Goal: Information Seeking & Learning: Learn about a topic

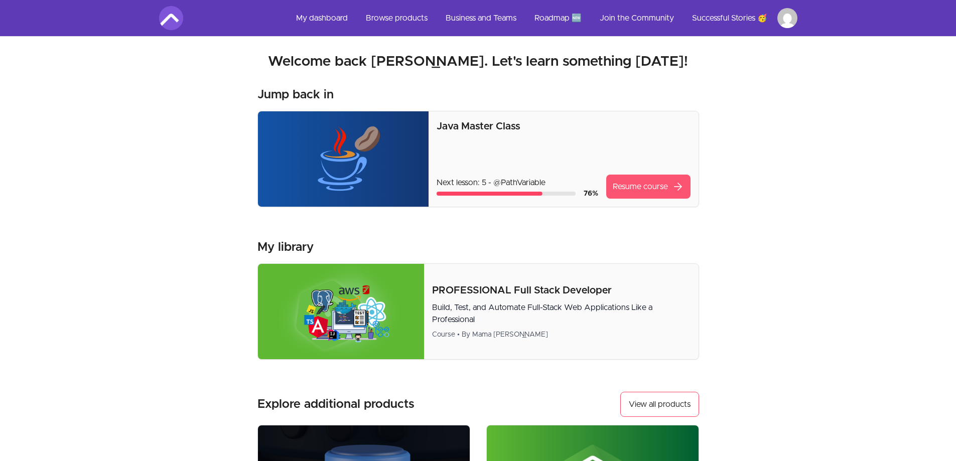
click at [644, 198] on link "Resume course arrow_forward" at bounding box center [648, 187] width 84 height 24
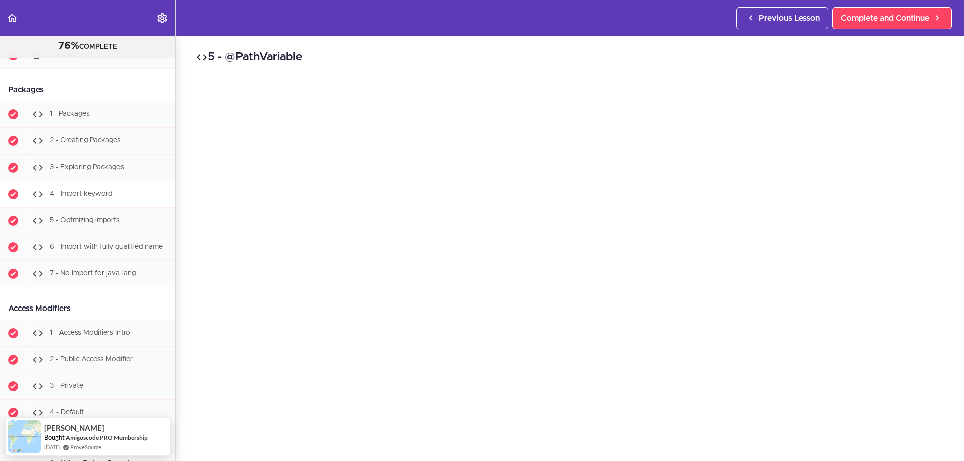
scroll to position [2158, 0]
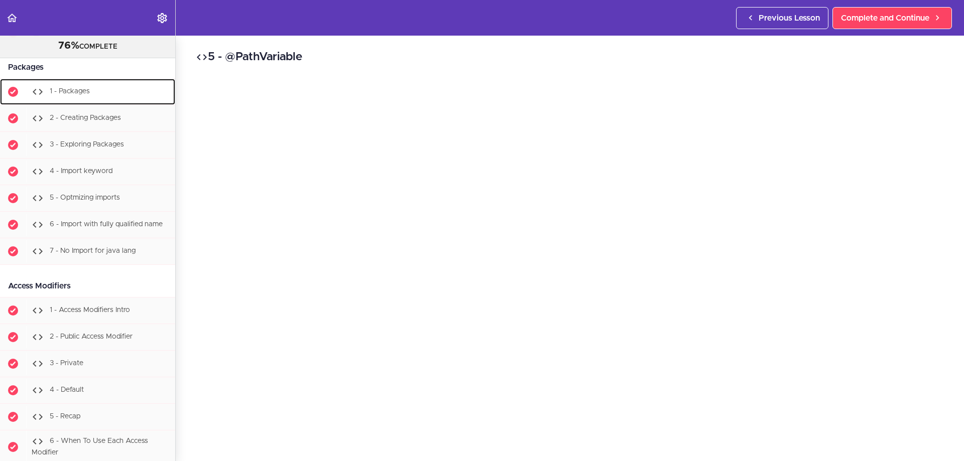
click at [81, 103] on div "1 - Packages" at bounding box center [100, 92] width 149 height 22
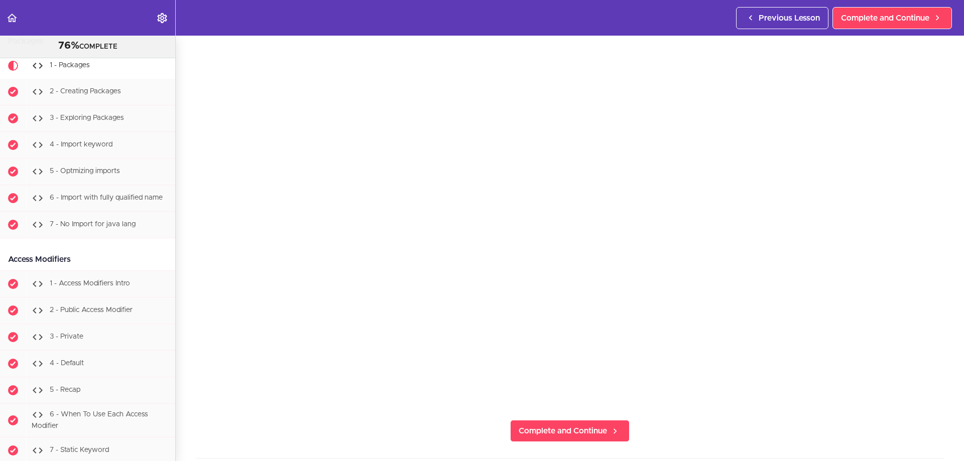
scroll to position [100, 0]
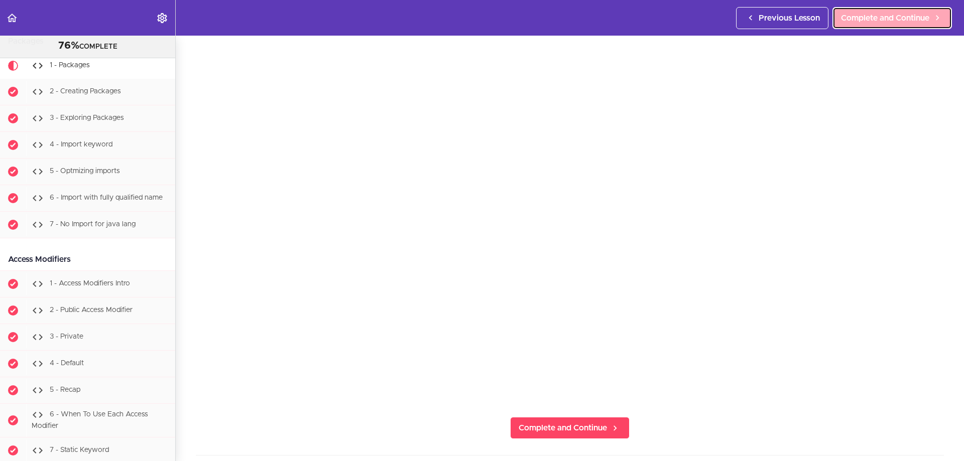
click at [887, 23] on span "Complete and Continue" at bounding box center [885, 18] width 88 height 12
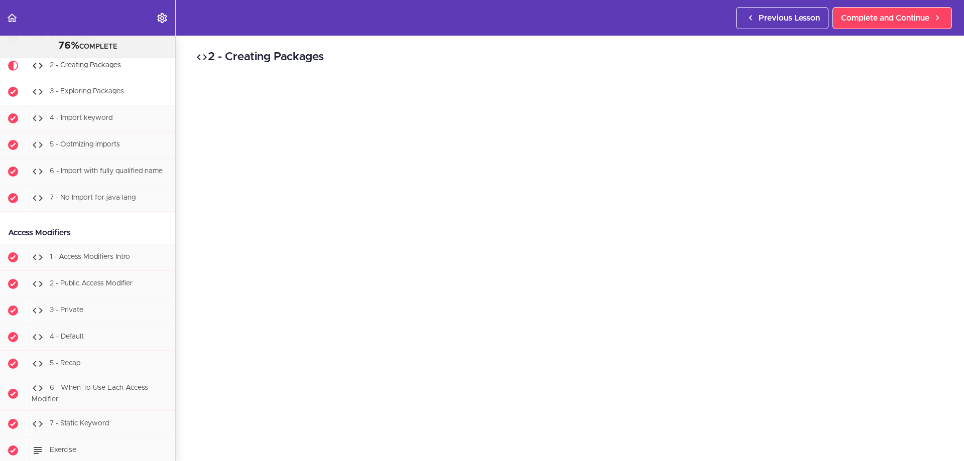
scroll to position [2161, 0]
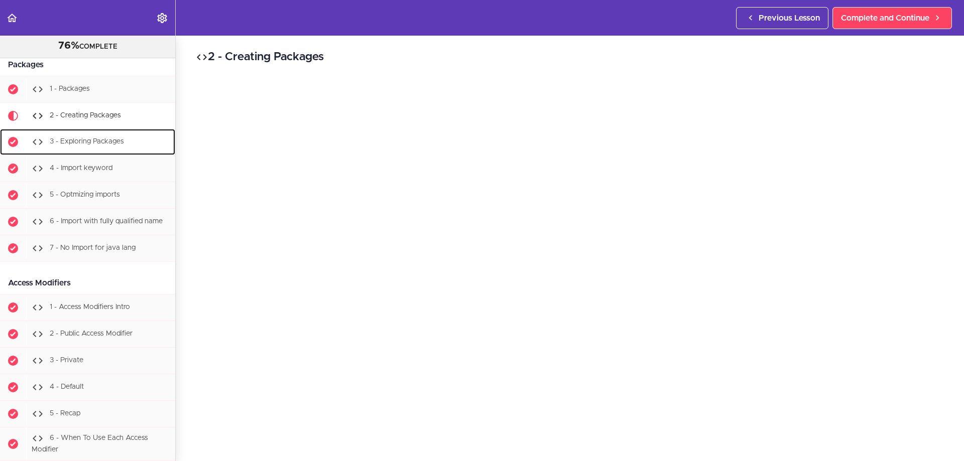
click at [95, 146] on span "3 - Exploring Packages" at bounding box center [87, 142] width 74 height 7
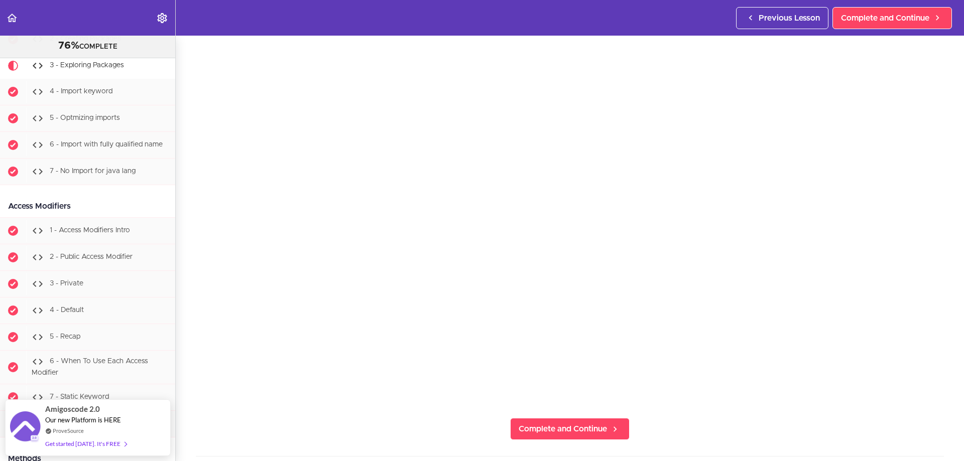
scroll to position [100, 0]
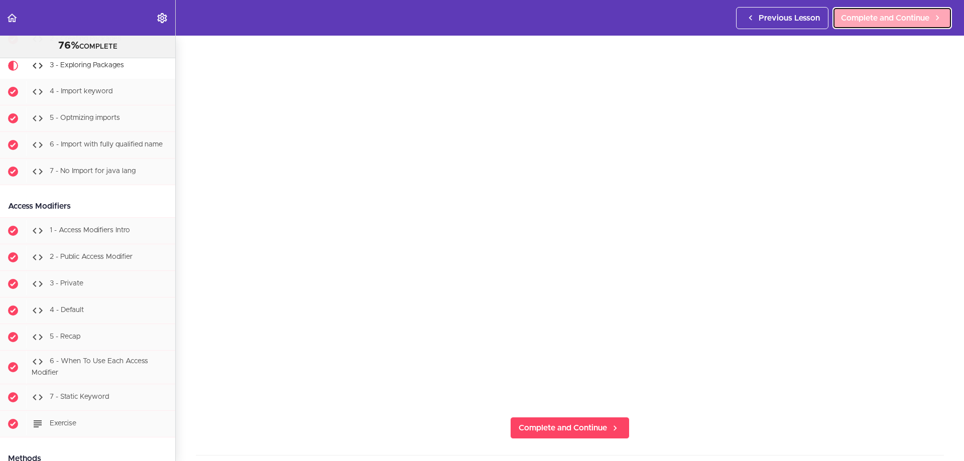
click at [868, 15] on span "Complete and Continue" at bounding box center [885, 18] width 88 height 12
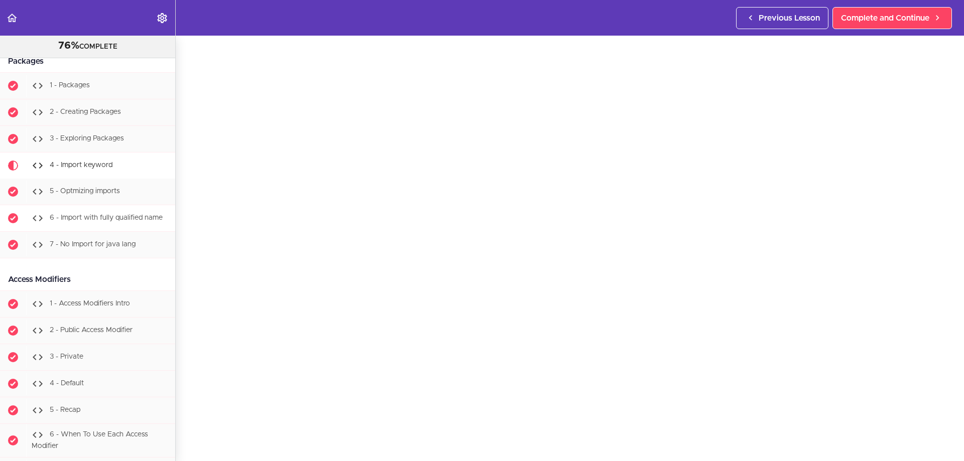
scroll to position [2164, 0]
click at [117, 226] on link "6 - Import with fully qualified name" at bounding box center [87, 219] width 175 height 26
click at [116, 196] on span "5 - Optmizing imports" at bounding box center [85, 192] width 70 height 7
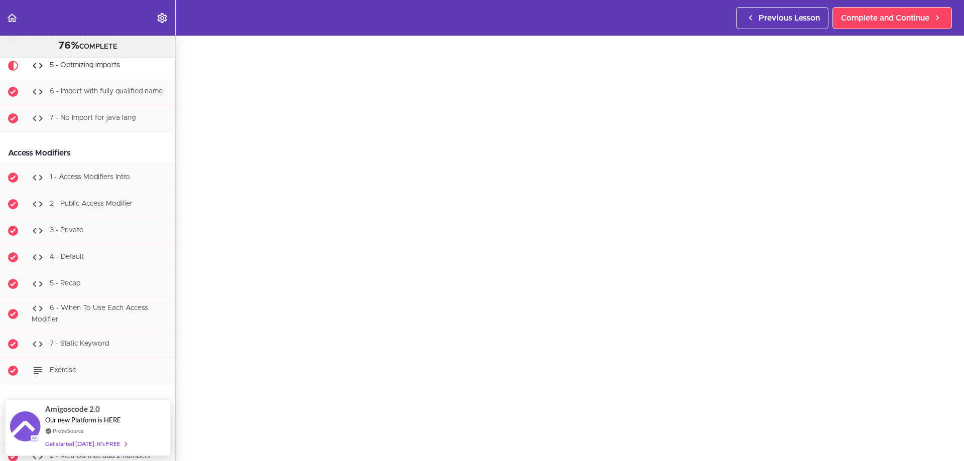
scroll to position [50, 0]
click at [71, 95] on span "6 - Import with fully qualified name" at bounding box center [106, 91] width 113 height 7
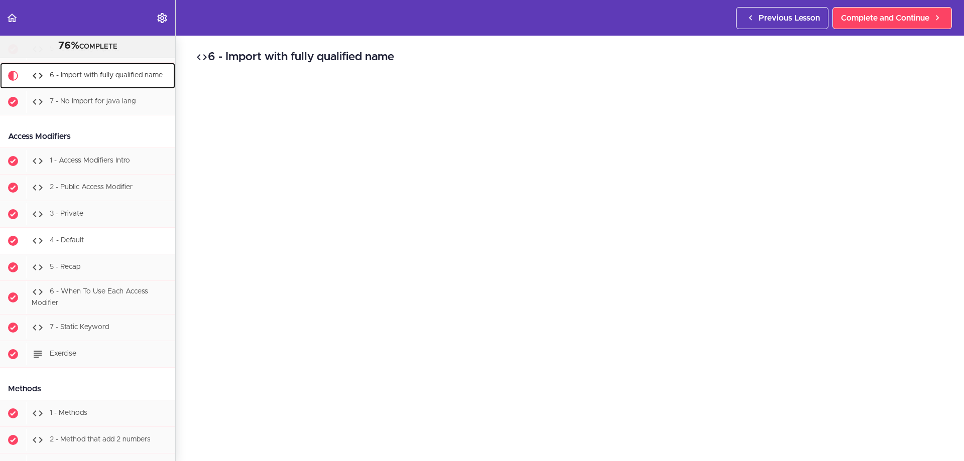
scroll to position [2317, 0]
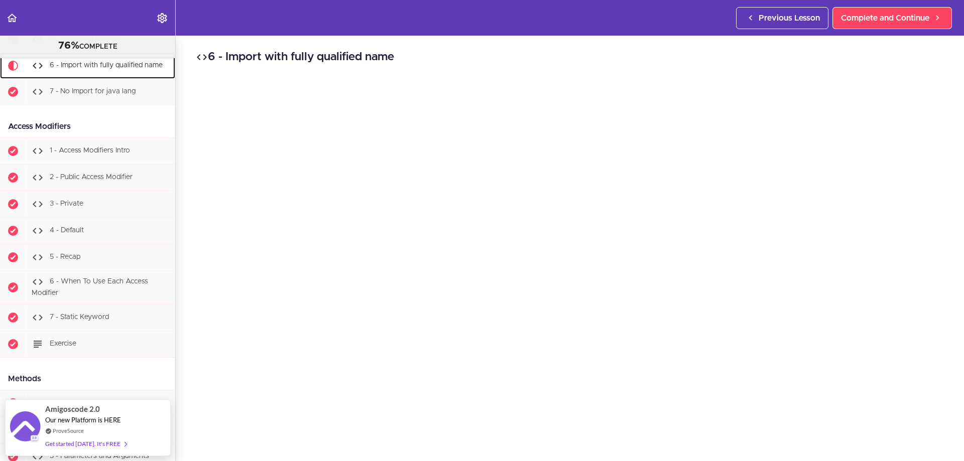
click at [91, 77] on div "6 - Import with fully qualified name" at bounding box center [100, 66] width 149 height 22
click at [97, 103] on div "7 - No Import for java lang" at bounding box center [100, 92] width 149 height 22
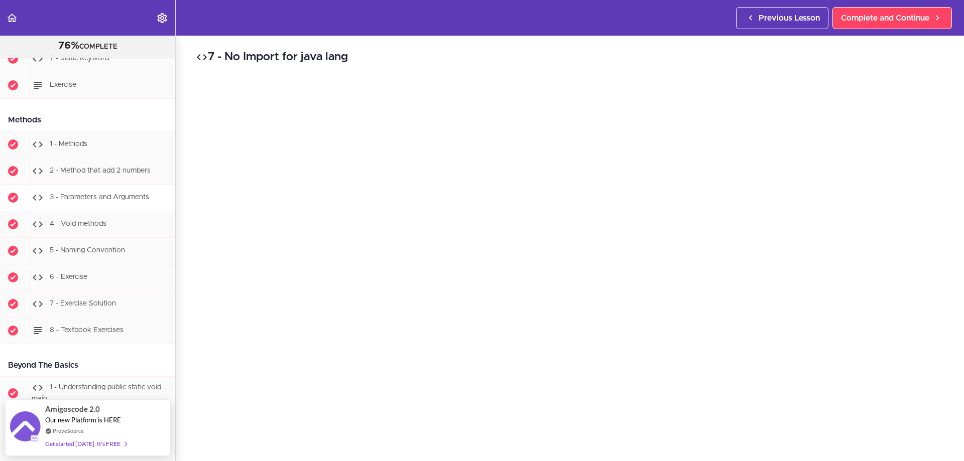
scroll to position [2595, 0]
